Goal: Information Seeking & Learning: Learn about a topic

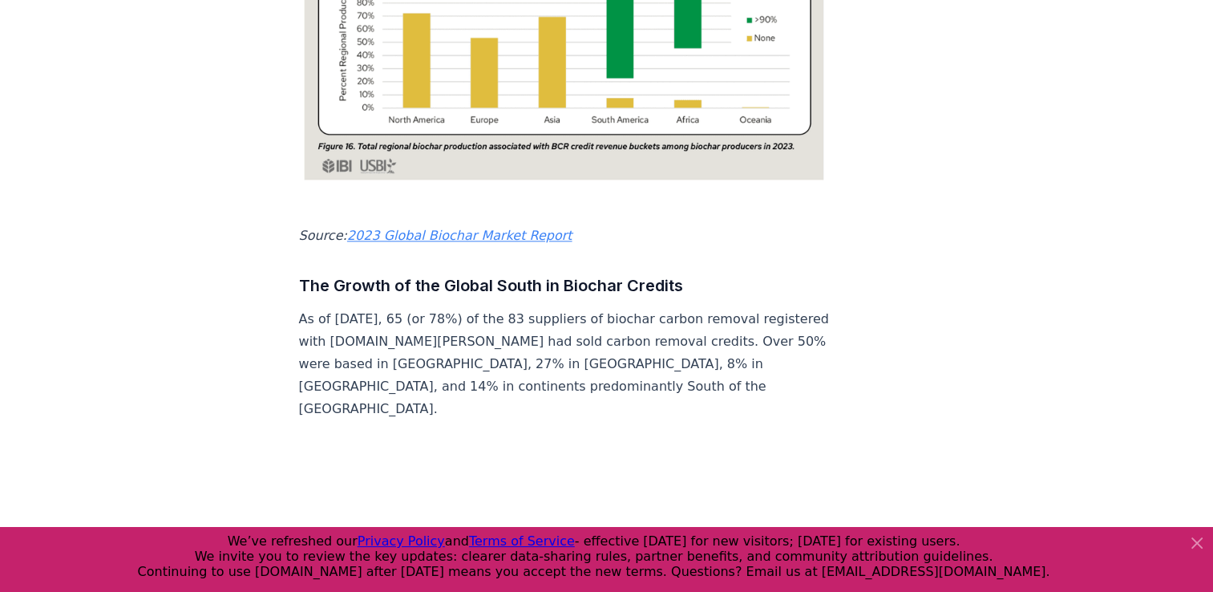
scroll to position [1992, 0]
click at [433, 228] on link "2023 Global Biochar Market Report" at bounding box center [459, 235] width 225 height 15
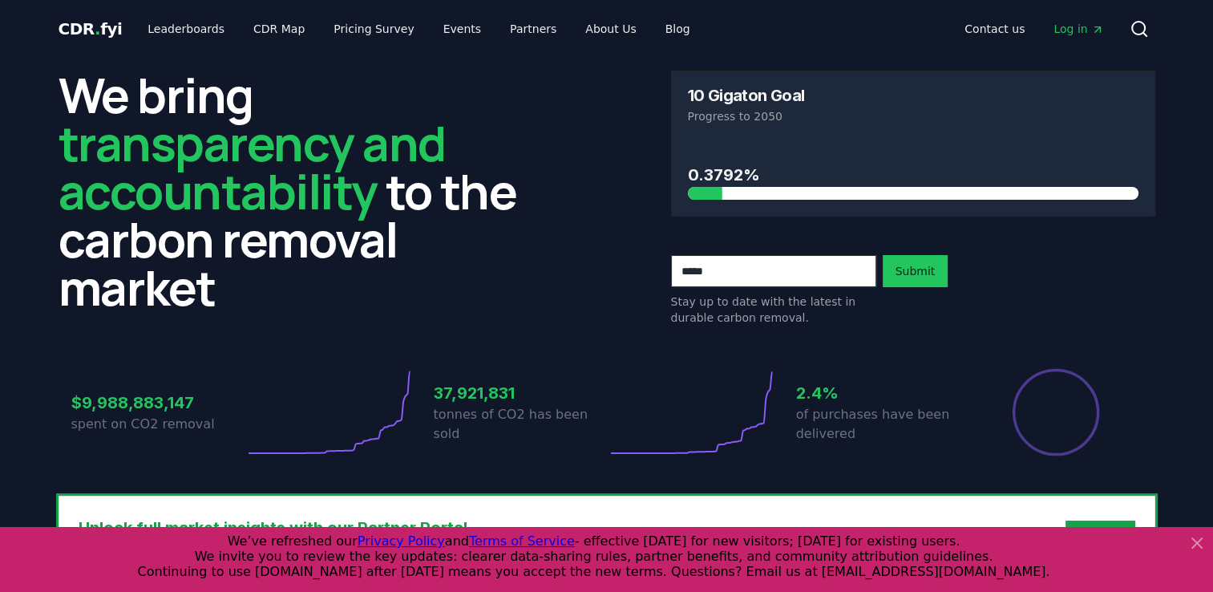
click at [3, 383] on header "We bring transparency and accountability to the carbon removal market 10 Gigato…" at bounding box center [606, 309] width 1213 height 502
click at [261, 32] on link "CDR Map" at bounding box center [279, 28] width 77 height 29
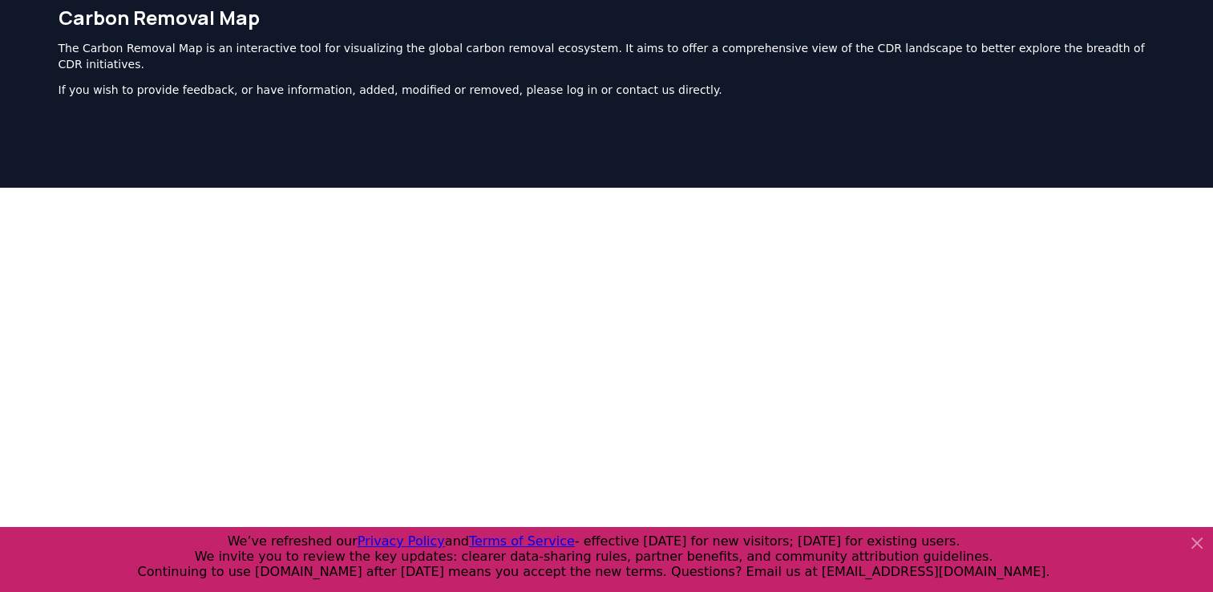
scroll to position [63, 0]
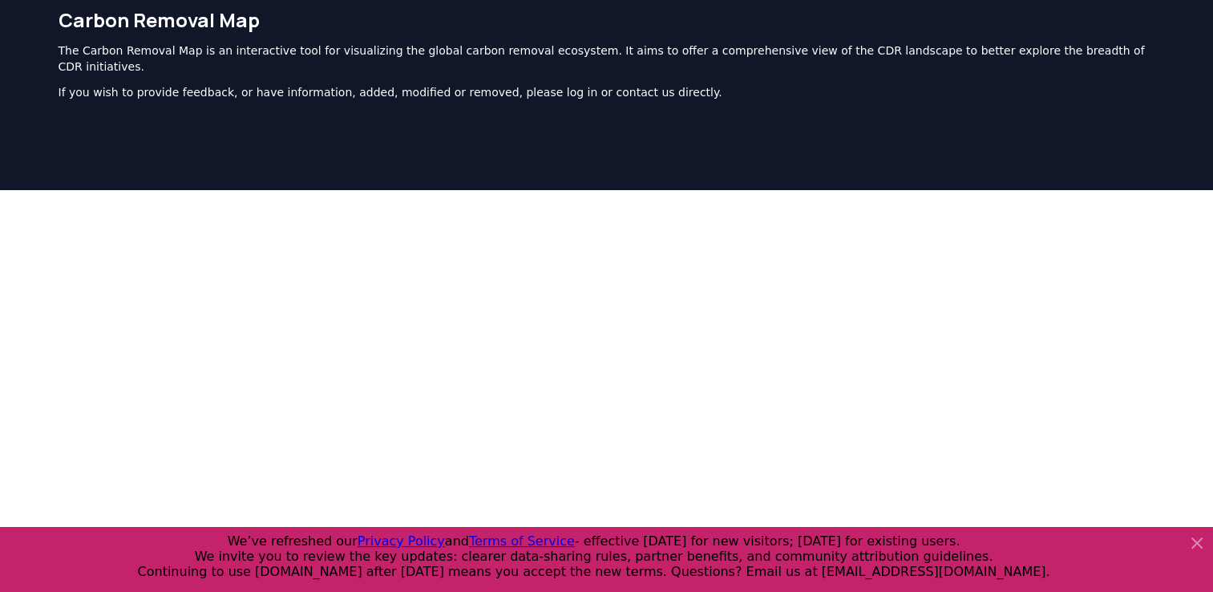
click at [1193, 547] on icon at bounding box center [1198, 543] width 10 height 10
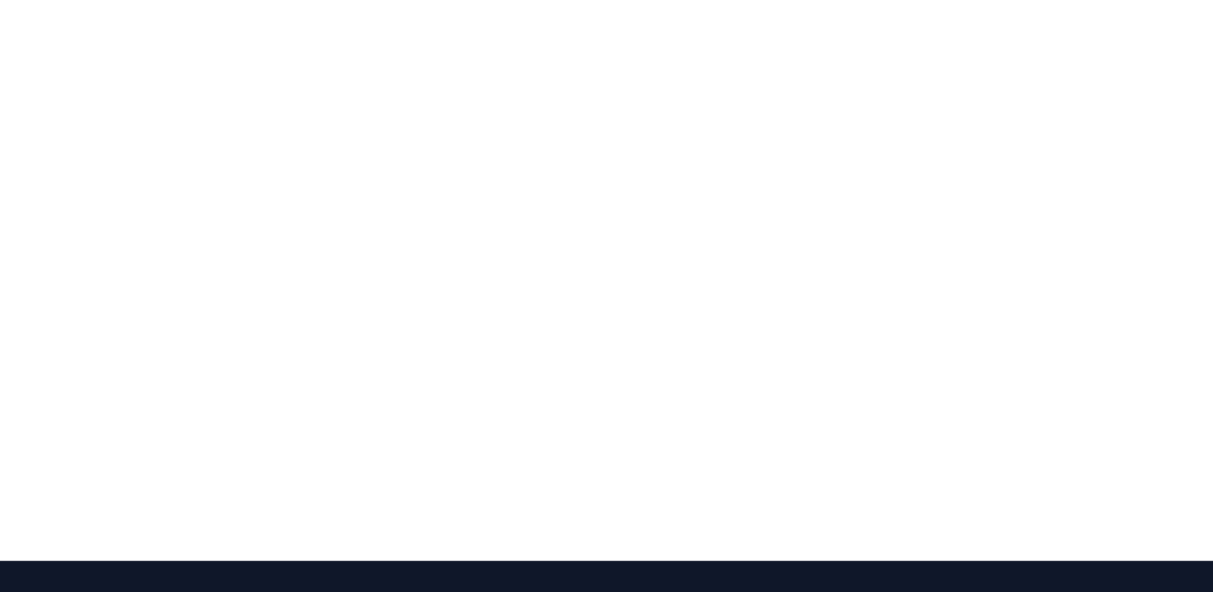
scroll to position [286, 0]
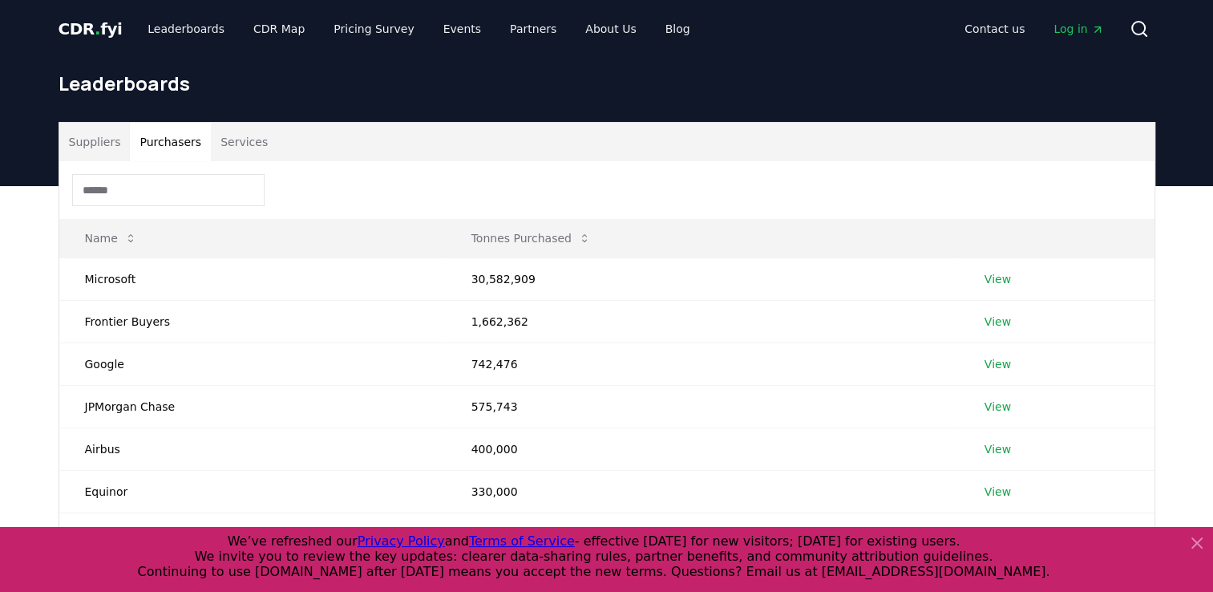
click at [176, 140] on button "Purchasers" at bounding box center [170, 142] width 81 height 38
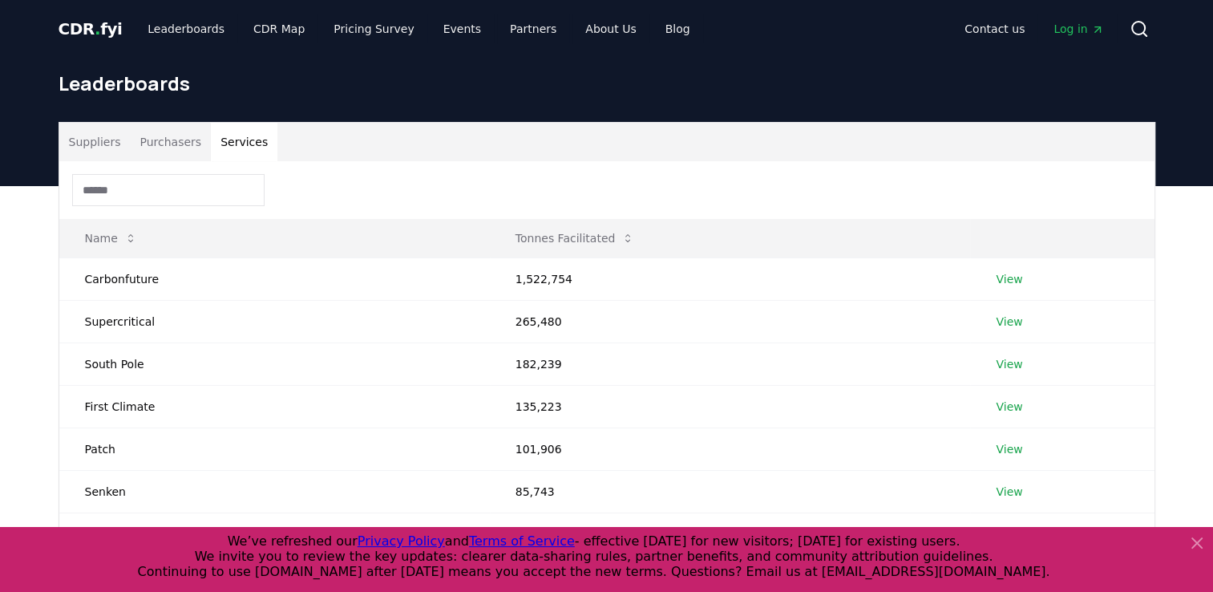
click at [231, 139] on button "Services" at bounding box center [244, 142] width 67 height 38
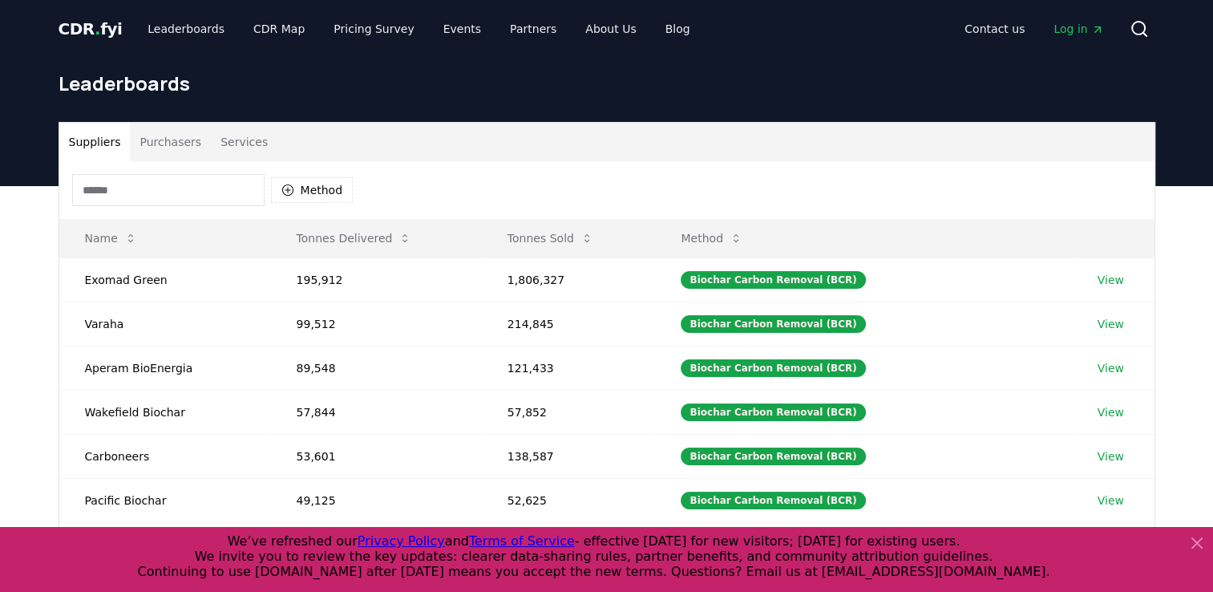
click at [83, 140] on button "Suppliers" at bounding box center [94, 142] width 71 height 38
